Goal: Task Accomplishment & Management: Use online tool/utility

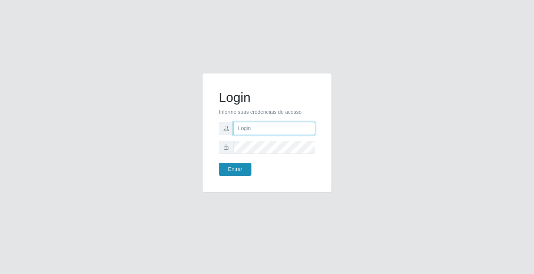
type input "[EMAIL_ADDRESS][DOMAIN_NAME]"
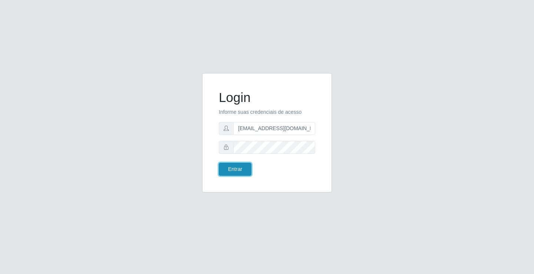
click at [236, 173] on button "Entrar" at bounding box center [235, 169] width 33 height 13
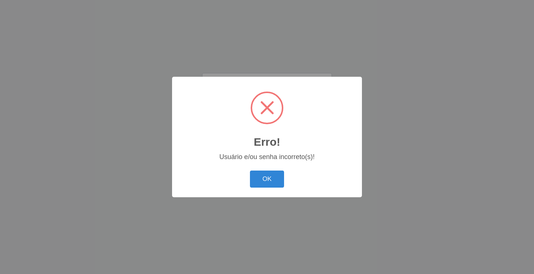
click at [313, 195] on div "Erro! × Usuário e/ou senha incorreto(s)! OK Cancel" at bounding box center [267, 137] width 190 height 120
click at [271, 179] on button "OK" at bounding box center [267, 178] width 34 height 17
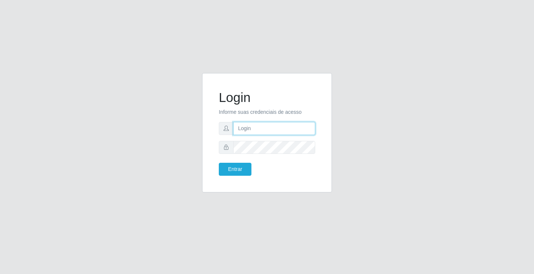
type input "[EMAIL_ADDRESS][DOMAIN_NAME]"
click at [226, 127] on icon at bounding box center [225, 128] width 5 height 5
drag, startPoint x: 226, startPoint y: 127, endPoint x: 199, endPoint y: 126, distance: 26.3
click at [199, 126] on div "Login Informe suas credenciais de acesso [EMAIL_ADDRESS][DOMAIN_NAME] Entrar" at bounding box center [266, 137] width 141 height 128
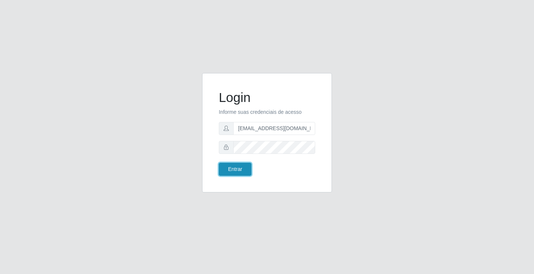
click at [234, 172] on button "Entrar" at bounding box center [235, 169] width 33 height 13
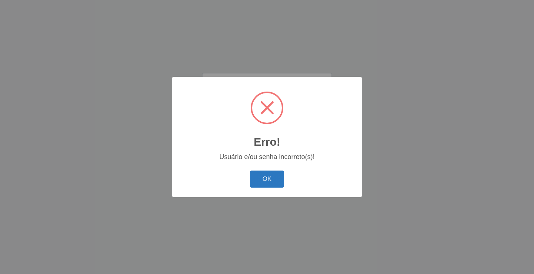
click at [267, 173] on button "OK" at bounding box center [267, 178] width 34 height 17
